Goal: Transaction & Acquisition: Subscribe to service/newsletter

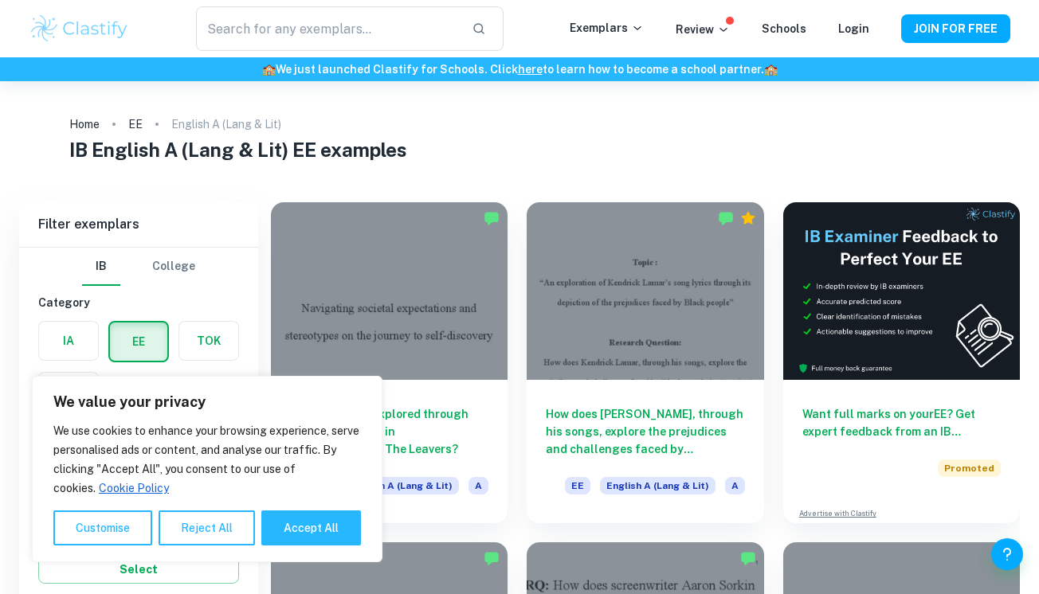
scroll to position [123, 0]
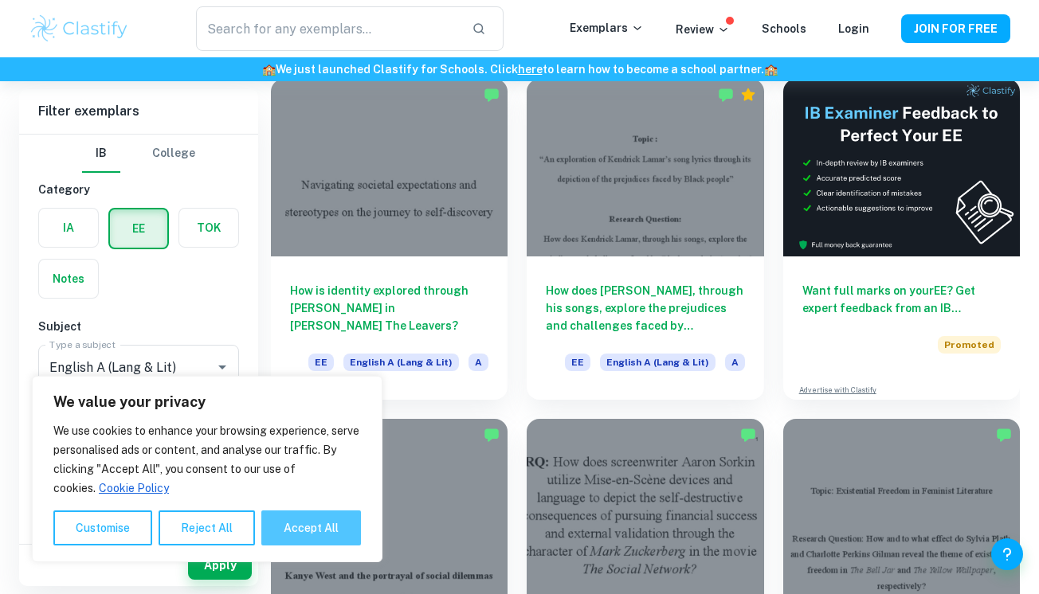
click at [317, 530] on button "Accept All" at bounding box center [311, 528] width 100 height 35
checkbox input "true"
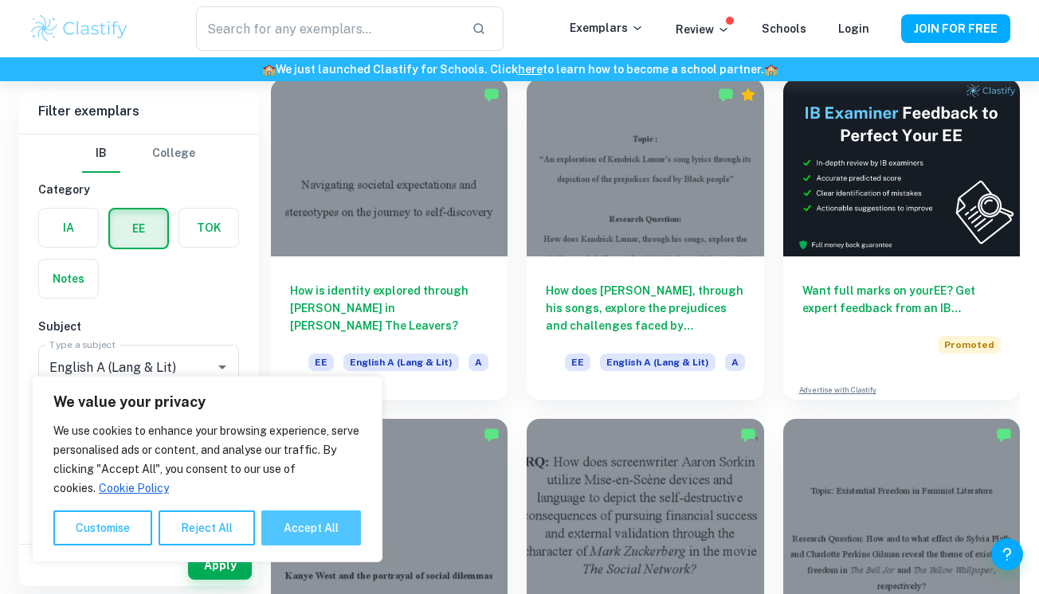
checkbox input "true"
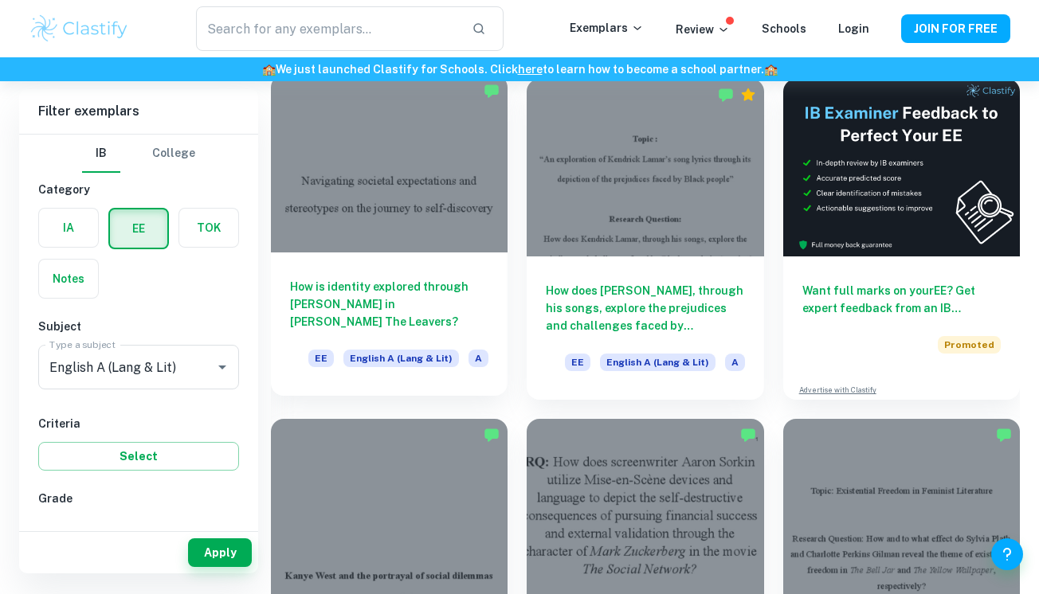
scroll to position [89, 0]
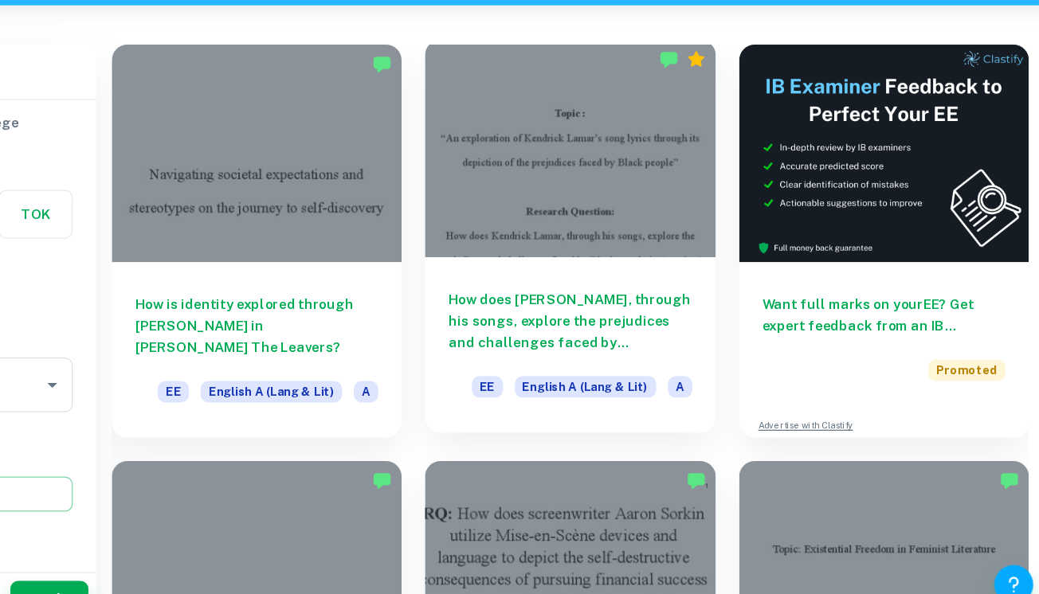
click at [655, 201] on div at bounding box center [644, 198] width 237 height 178
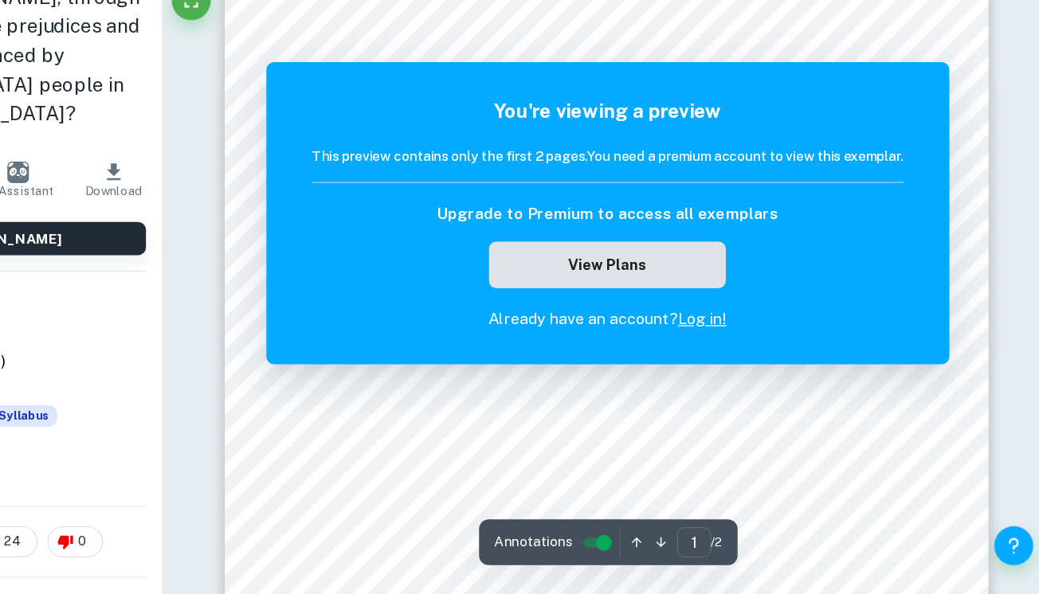
scroll to position [149, 0]
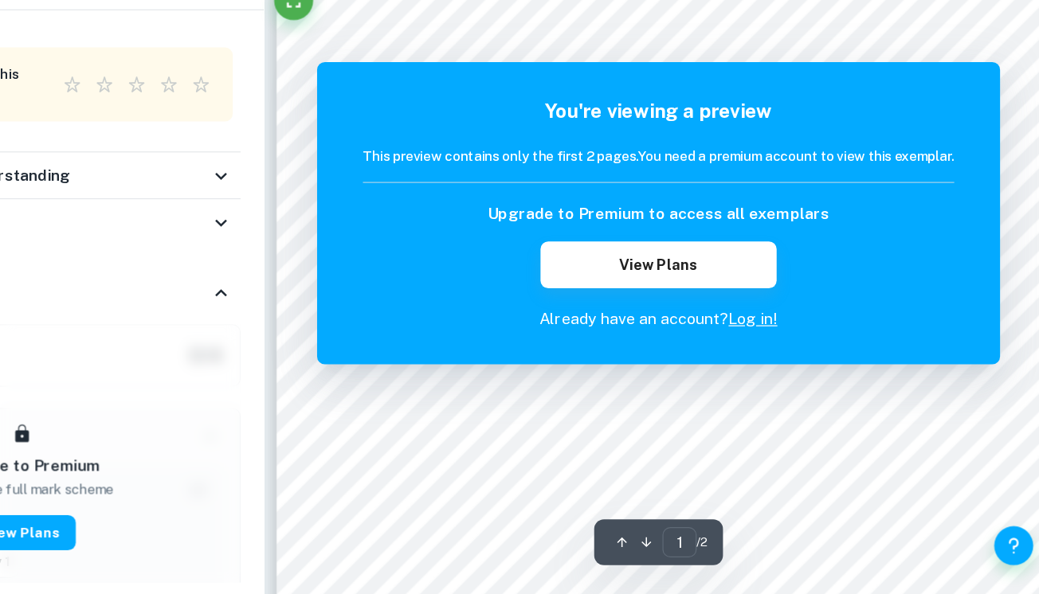
scroll to position [194, 0]
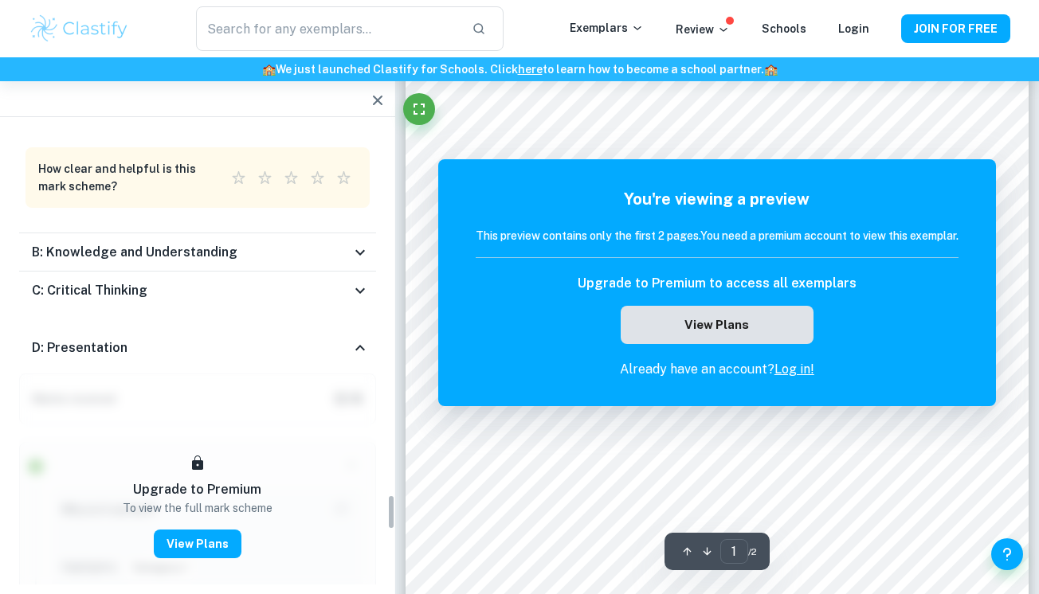
click at [751, 309] on button "View Plans" at bounding box center [716, 325] width 193 height 38
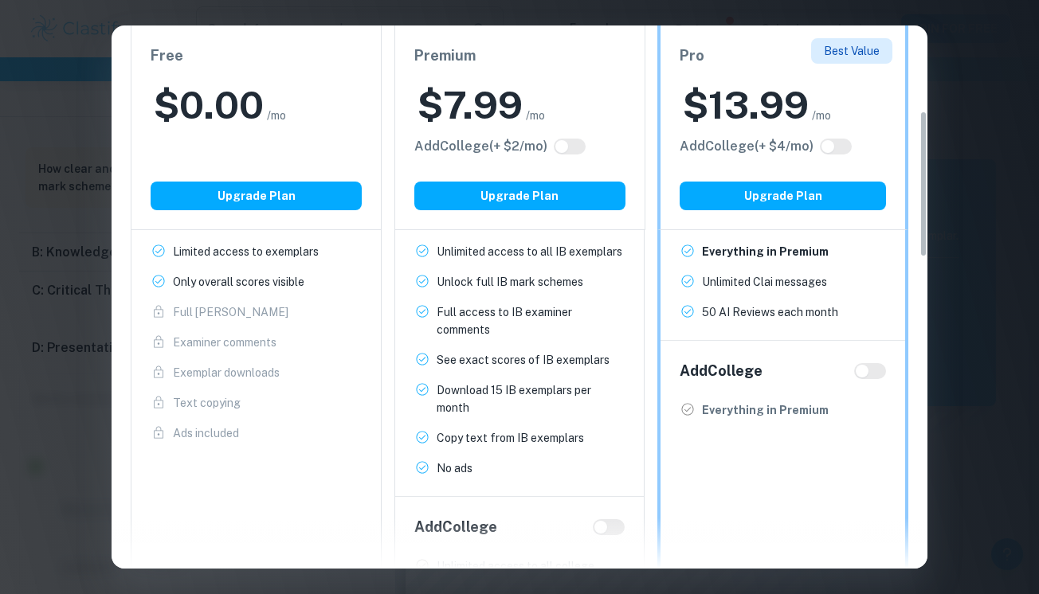
scroll to position [293, 0]
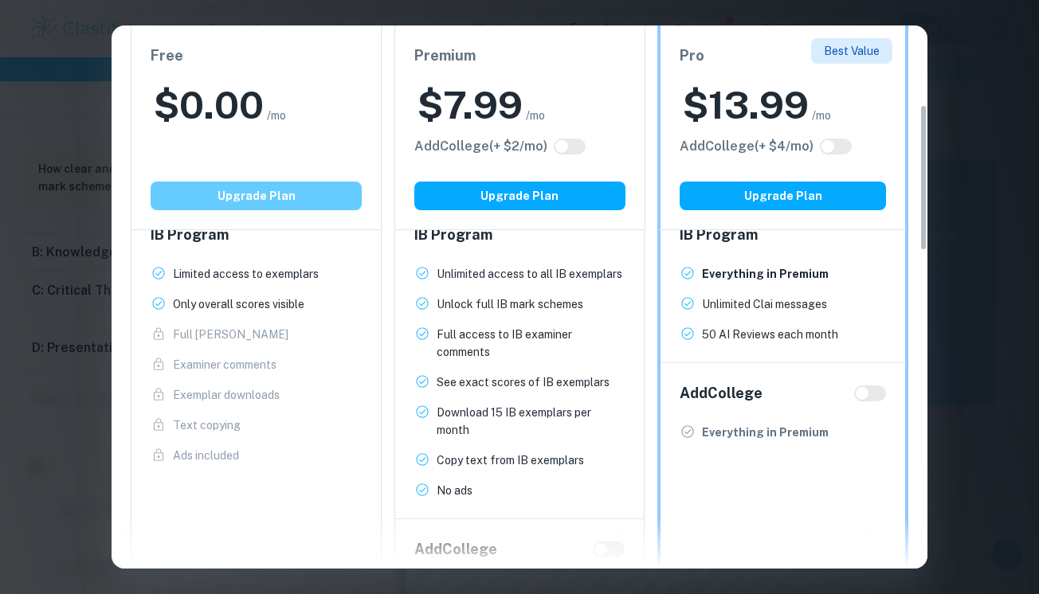
click at [272, 203] on button "Upgrade Plan" at bounding box center [256, 196] width 211 height 29
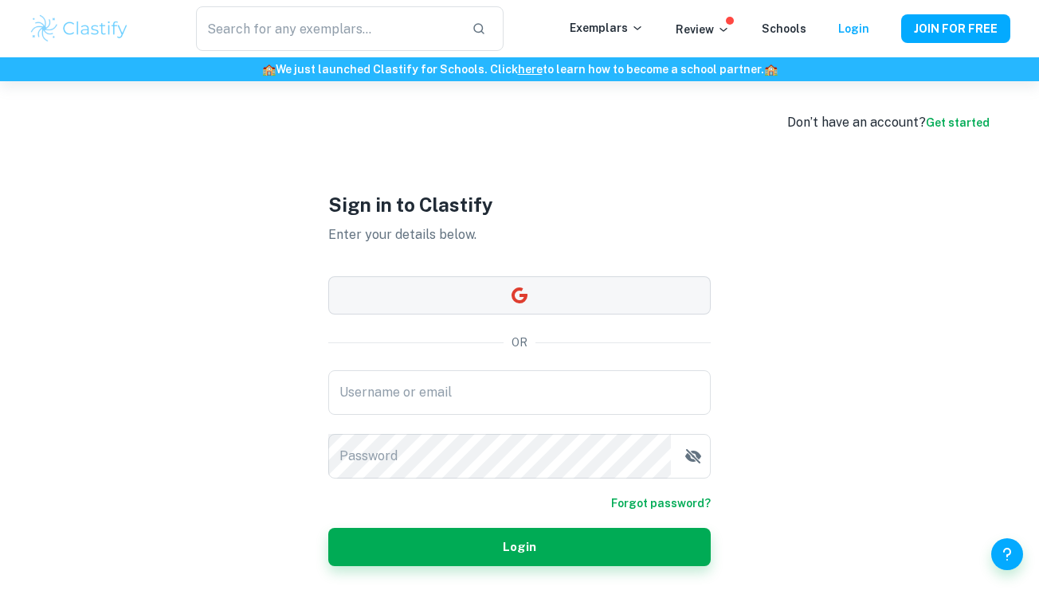
click at [514, 298] on icon "button" at bounding box center [519, 296] width 16 height 16
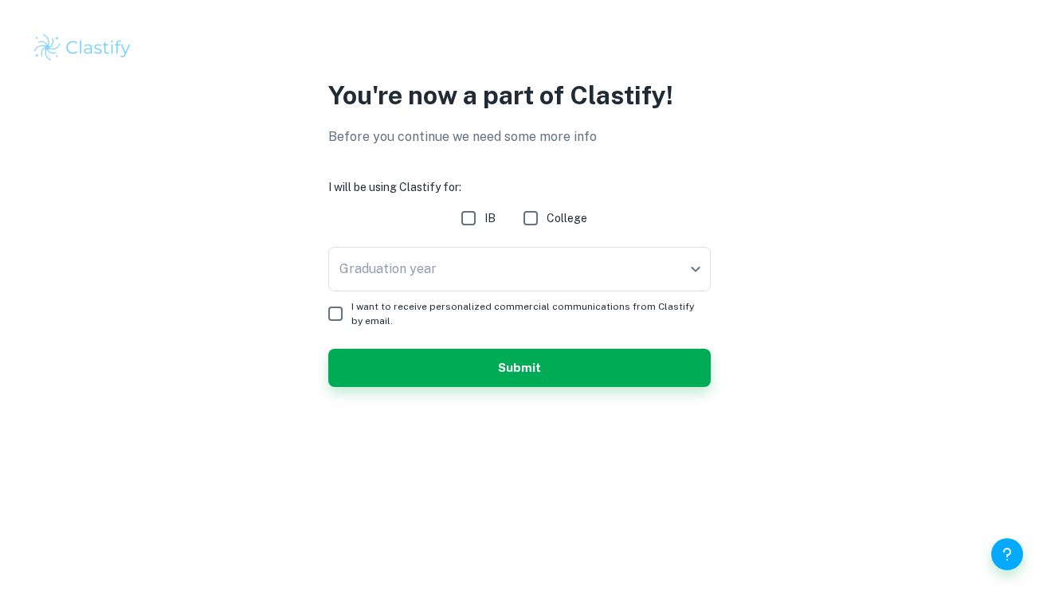
click at [338, 315] on input "I want to receive personalized commercial communications from Clastify by email." at bounding box center [335, 314] width 32 height 32
checkbox input "true"
click at [432, 287] on body "We value your privacy We use cookies to enhance your browsing experience, serve…" at bounding box center [519, 297] width 1039 height 594
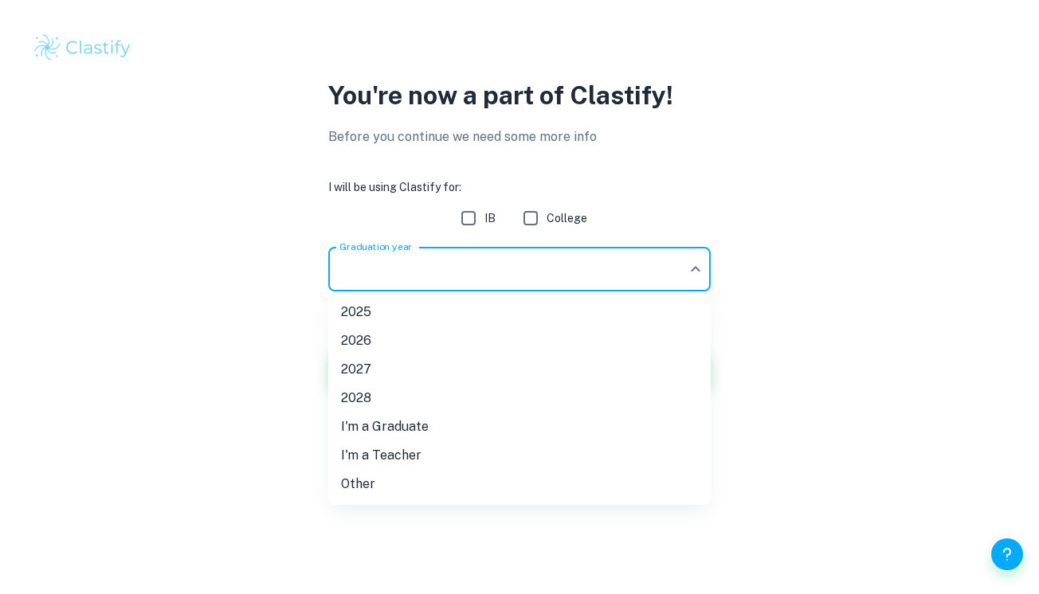
click at [468, 216] on div at bounding box center [519, 297] width 1039 height 594
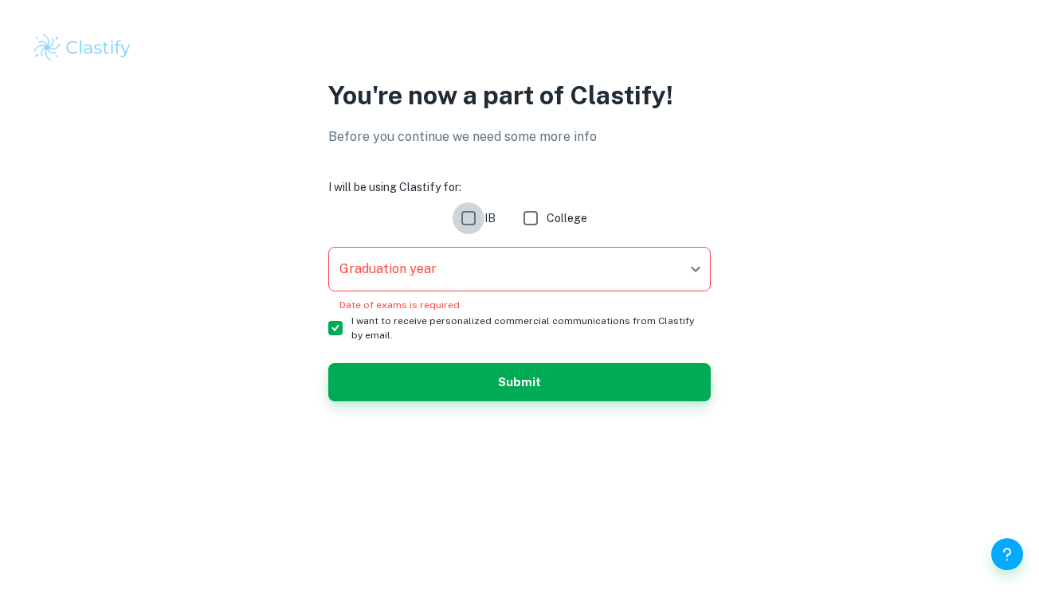
click at [467, 222] on input "IB" at bounding box center [468, 218] width 32 height 32
checkbox input "true"
click at [453, 264] on body "We value your privacy We use cookies to enhance your browsing experience, serve…" at bounding box center [519, 297] width 1039 height 594
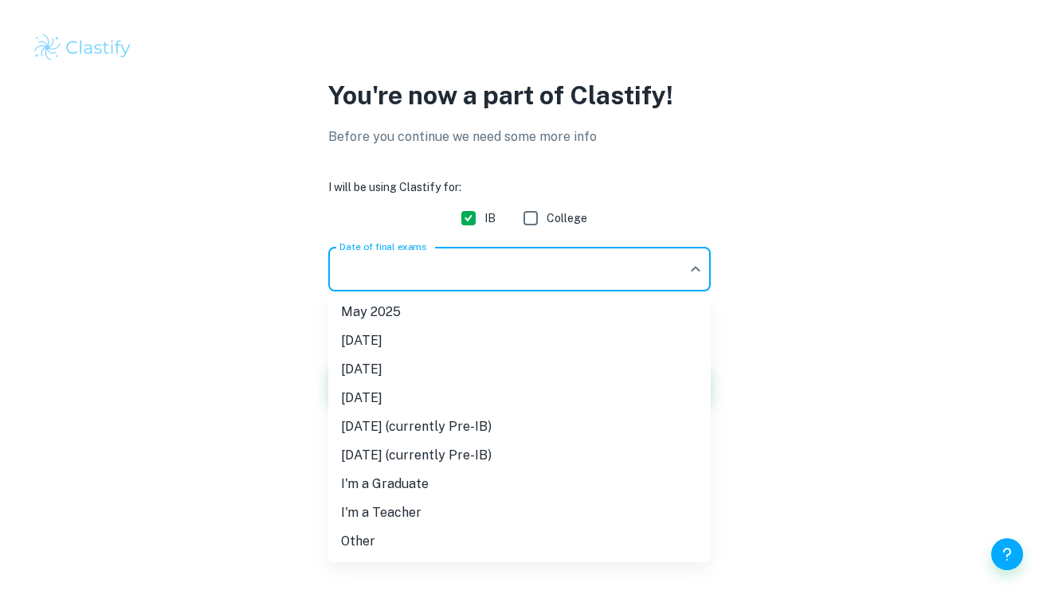
click at [418, 426] on li "[DATE] (currently Pre-IB)" at bounding box center [519, 427] width 382 height 29
type input "M27"
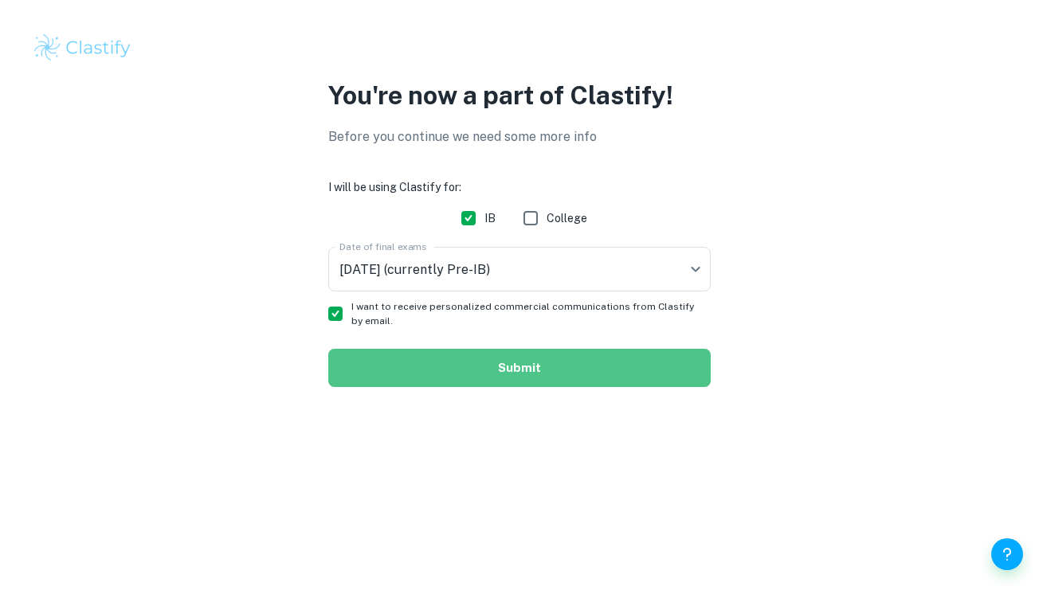
click at [445, 375] on button "Submit" at bounding box center [519, 368] width 382 height 38
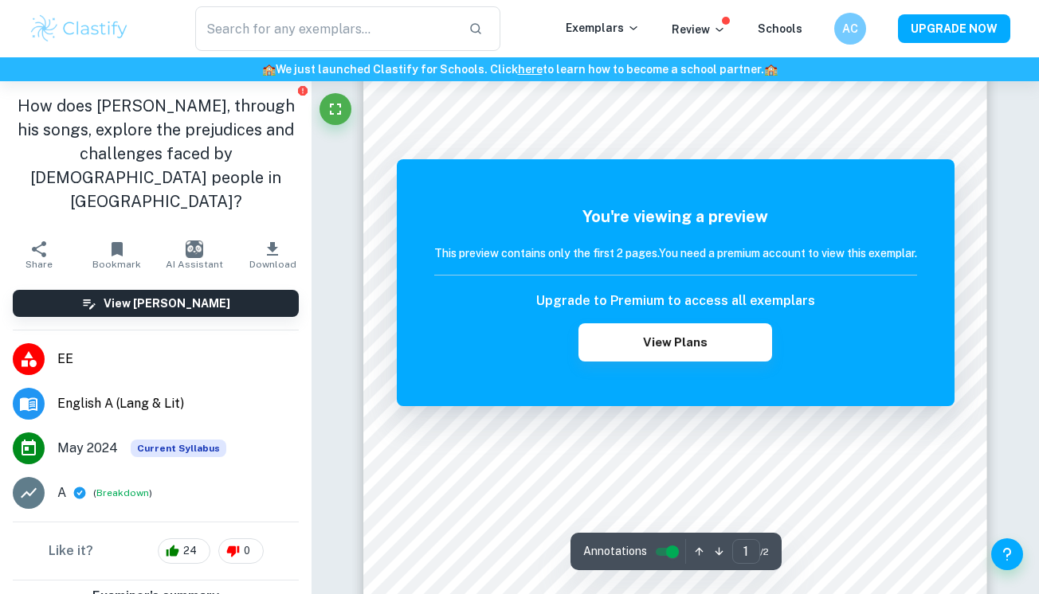
scroll to position [143, 0]
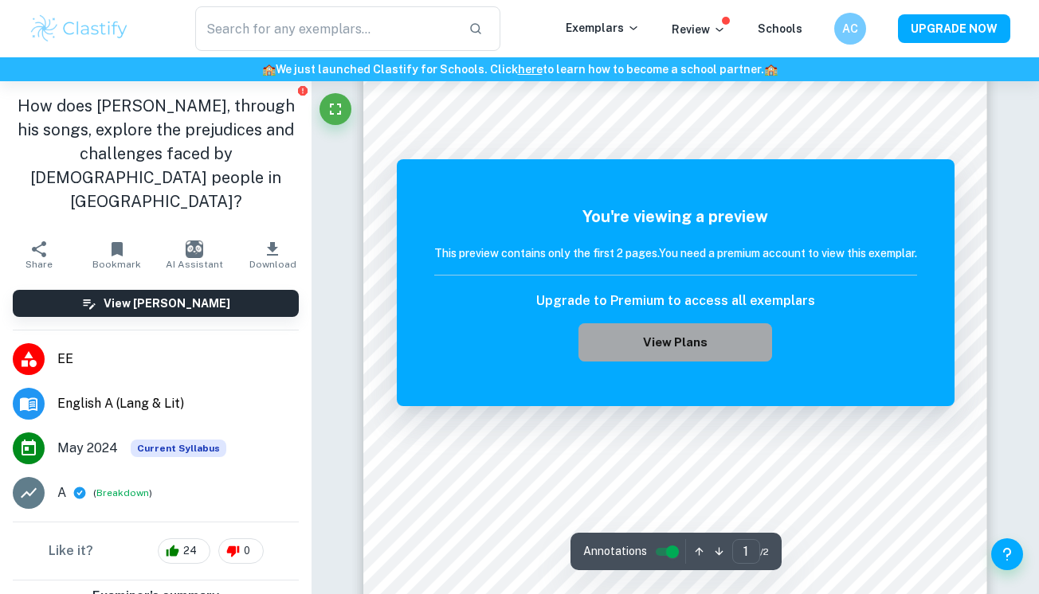
click at [654, 339] on button "View Plans" at bounding box center [674, 342] width 193 height 38
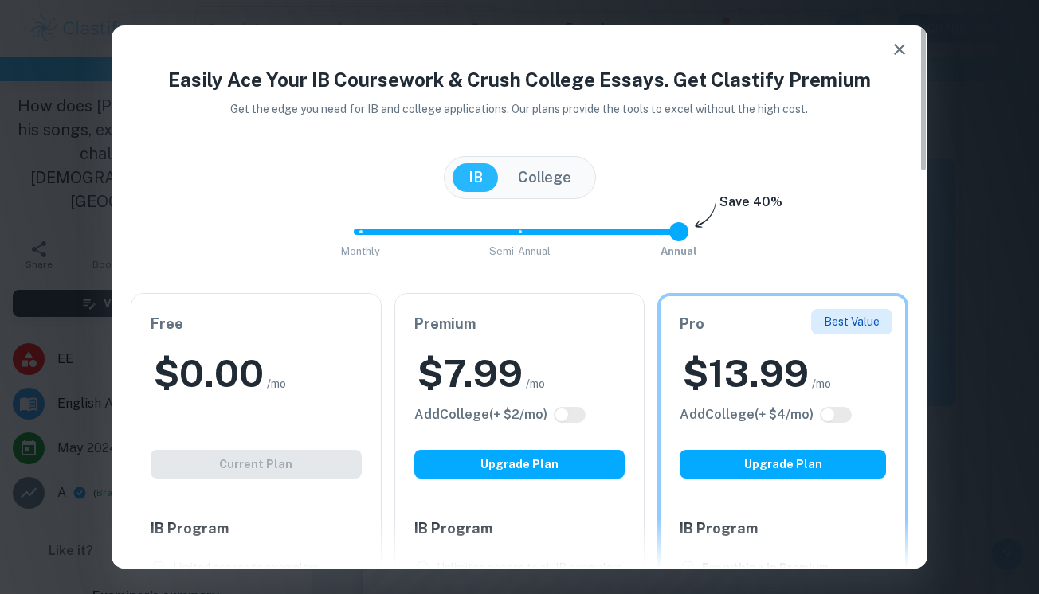
click at [307, 464] on div "Free $ 0.00 /mo Add College (+ $ 2 /mo) Current Plan" at bounding box center [255, 396] width 249 height 204
click at [907, 44] on icon "button" at bounding box center [899, 49] width 19 height 19
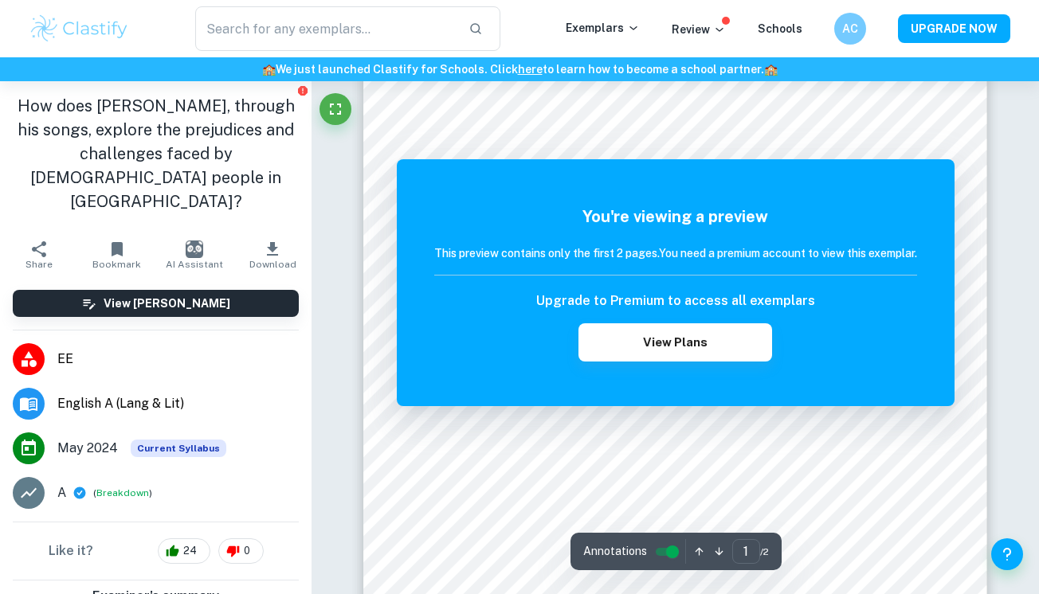
scroll to position [81, 0]
